Goal: Information Seeking & Learning: Learn about a topic

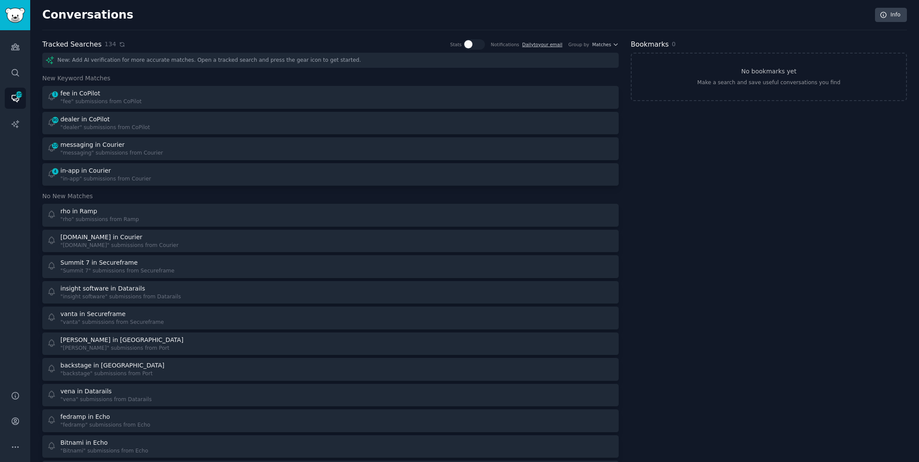
click at [120, 44] on icon at bounding box center [122, 44] width 4 height 4
drag, startPoint x: 119, startPoint y: 46, endPoint x: 120, endPoint y: 39, distance: 6.6
click at [120, 40] on div "134" at bounding box center [114, 44] width 21 height 9
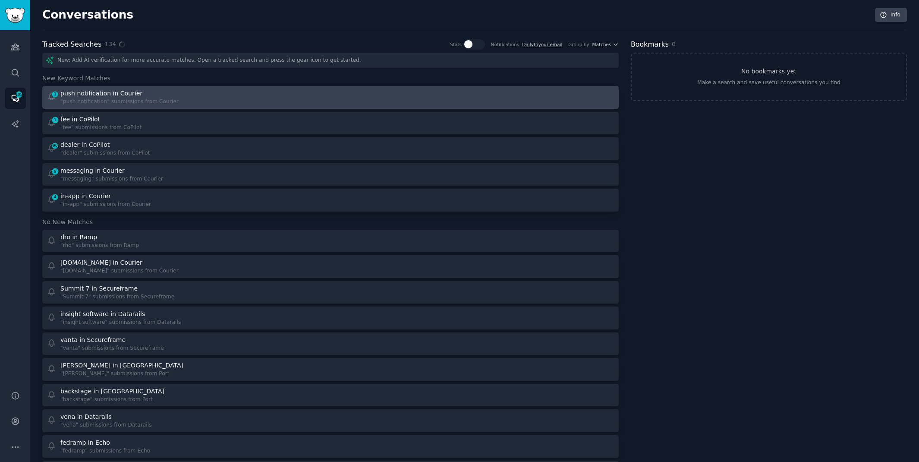
click at [327, 90] on div "1 push notification in Courier "push notification" submissions from Courier" at bounding box center [330, 97] width 571 height 17
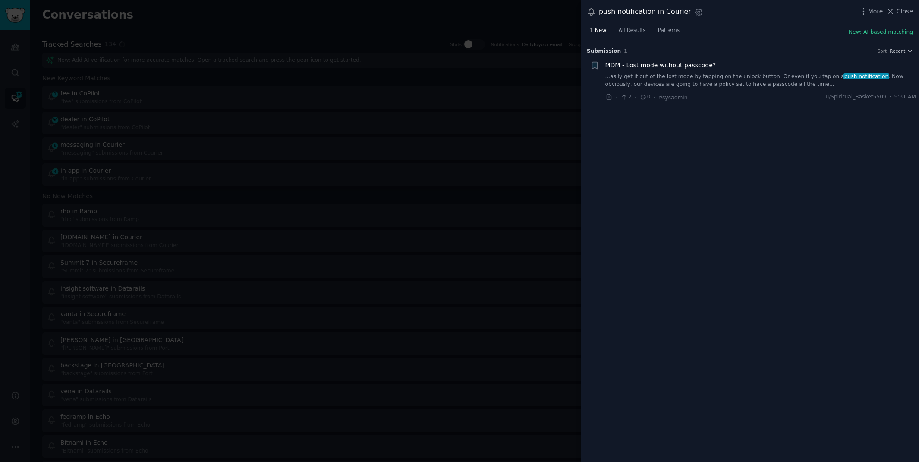
click at [902, 6] on div "More Close" at bounding box center [886, 11] width 54 height 11
click at [902, 7] on span "Close" at bounding box center [905, 11] width 16 height 9
